Goal: Information Seeking & Learning: Learn about a topic

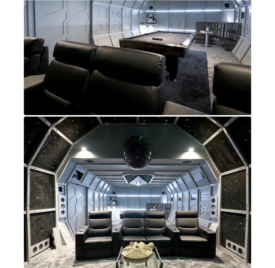
scroll to position [776, 0]
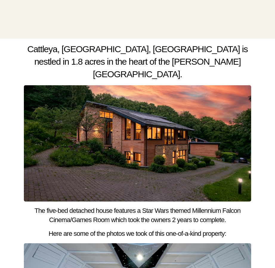
scroll to position [328, 0]
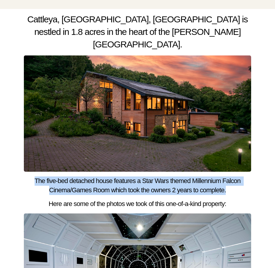
drag, startPoint x: 233, startPoint y: 145, endPoint x: 30, endPoint y: 136, distance: 202.7
click at [30, 177] on h4 "The five-bed detached house features a Star Wars themed Millennium Falcon Cinem…" at bounding box center [137, 186] width 227 height 18
copy h4 "The five-bed detached house features a Star Wars themed Millennium Falcon Cinem…"
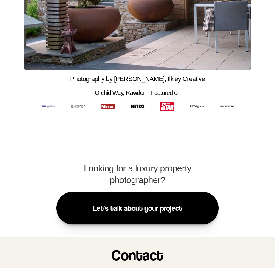
scroll to position [1372, 0]
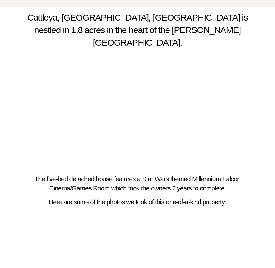
scroll to position [358, 0]
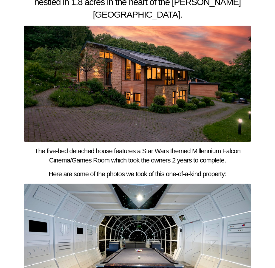
click at [155, 184] on img at bounding box center [137, 241] width 227 height 115
